Goal: Find specific page/section: Find specific page/section

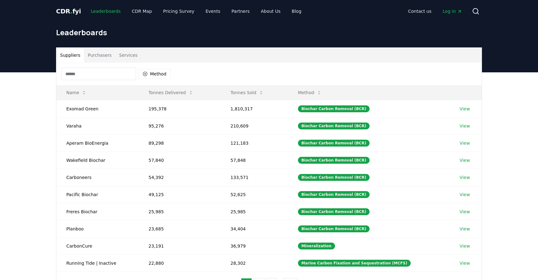
click at [105, 12] on link "Leaderboards" at bounding box center [106, 11] width 40 height 11
click at [101, 73] on input at bounding box center [98, 74] width 75 height 12
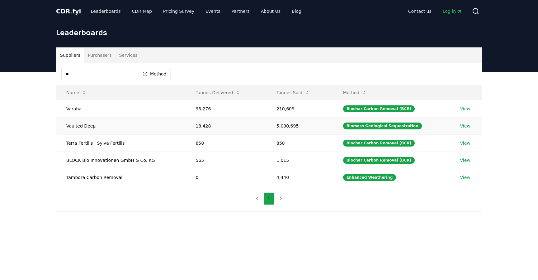
type input "**"
click at [463, 128] on link "View" at bounding box center [465, 126] width 10 height 6
